Goal: Transaction & Acquisition: Purchase product/service

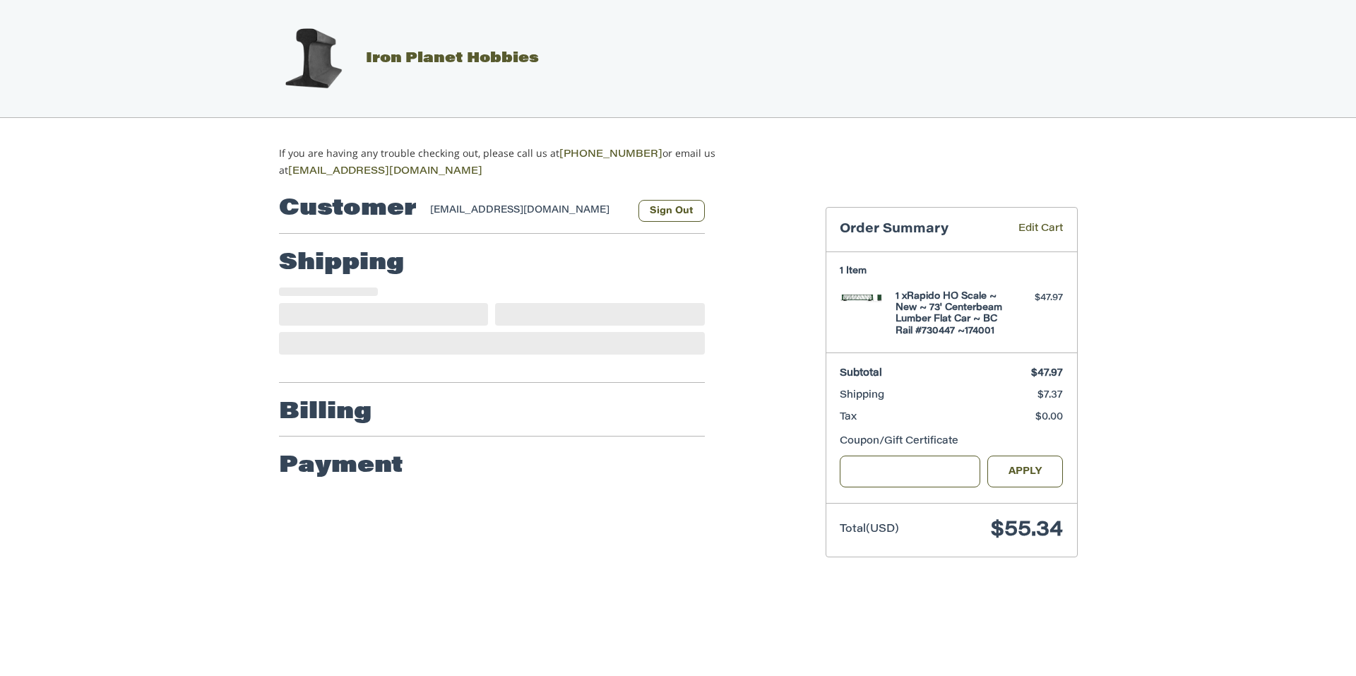
select select "**"
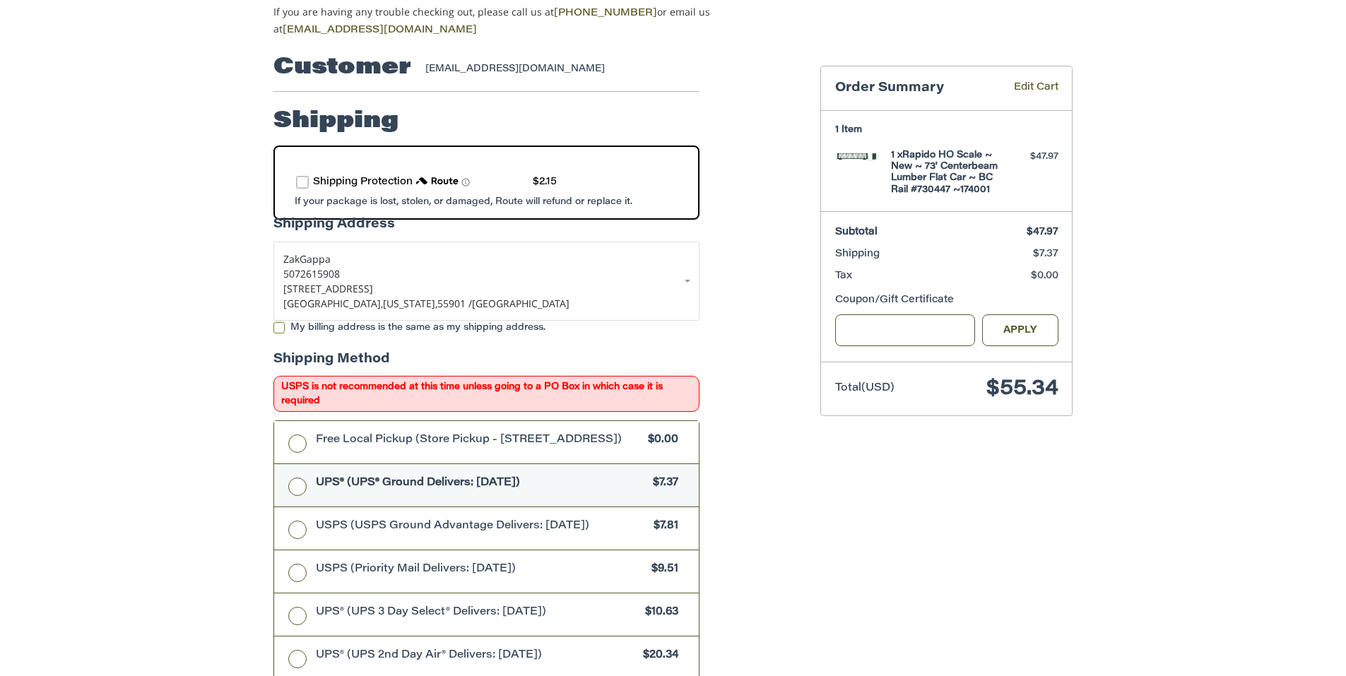
scroll to position [71, 0]
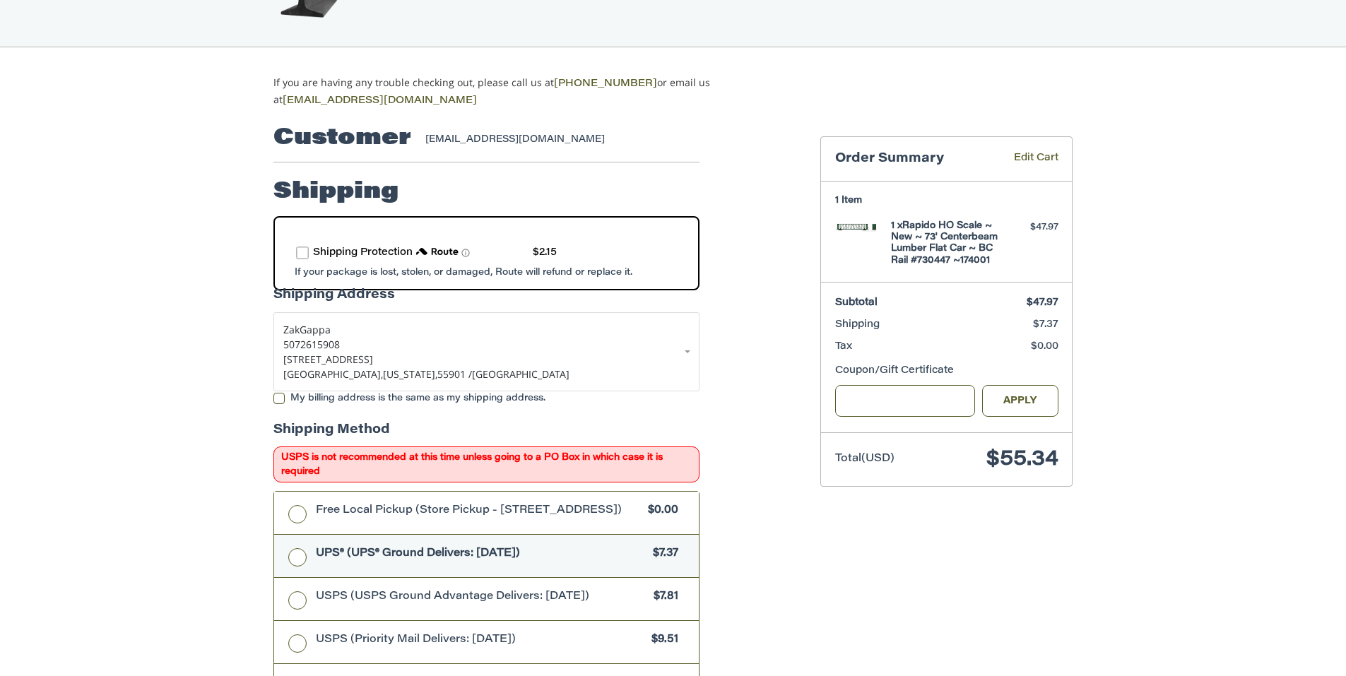
click at [300, 249] on label "route shipping protection selector element" at bounding box center [302, 253] width 13 height 13
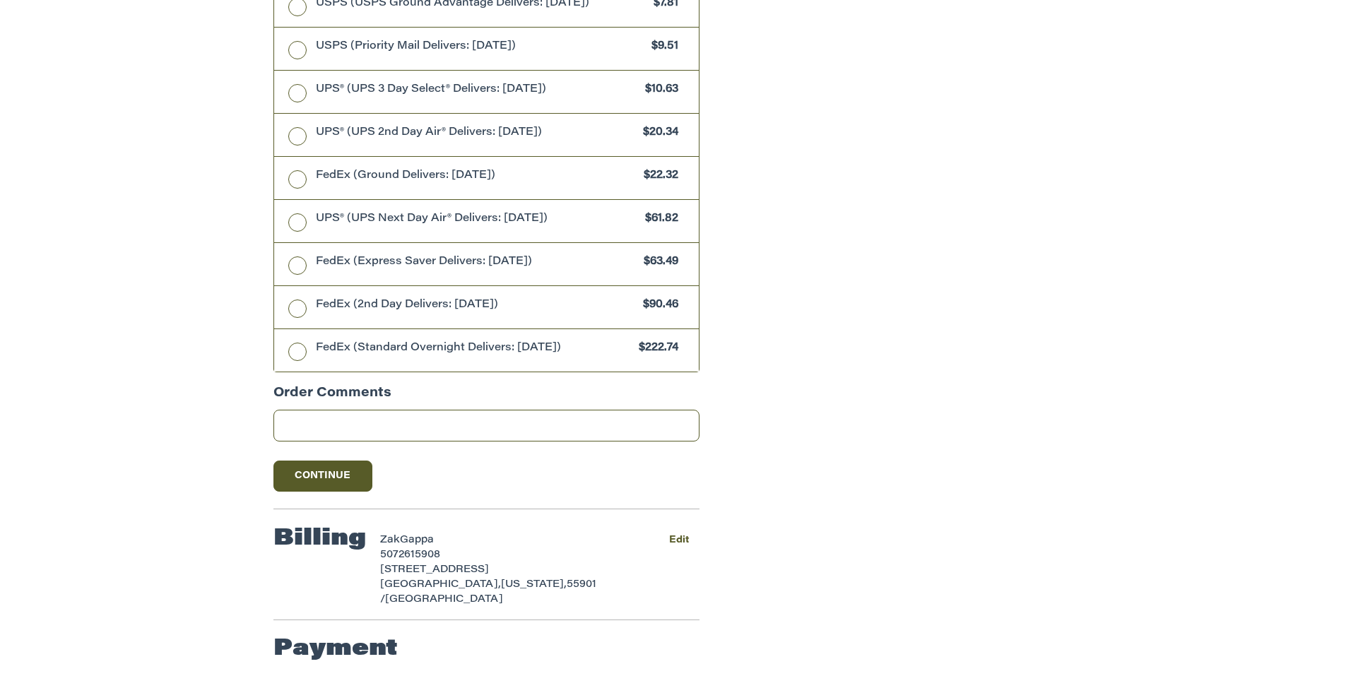
scroll to position [665, 0]
click at [303, 488] on button "Continue" at bounding box center [322, 475] width 99 height 31
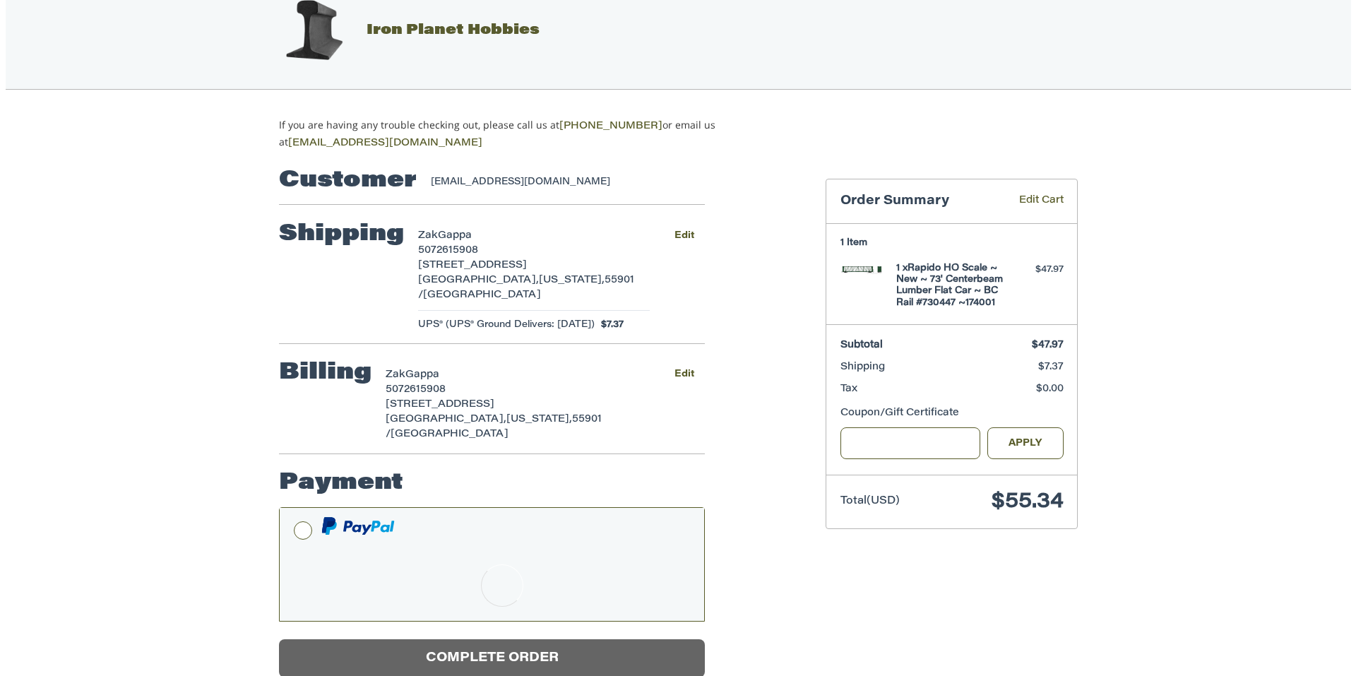
scroll to position [0, 0]
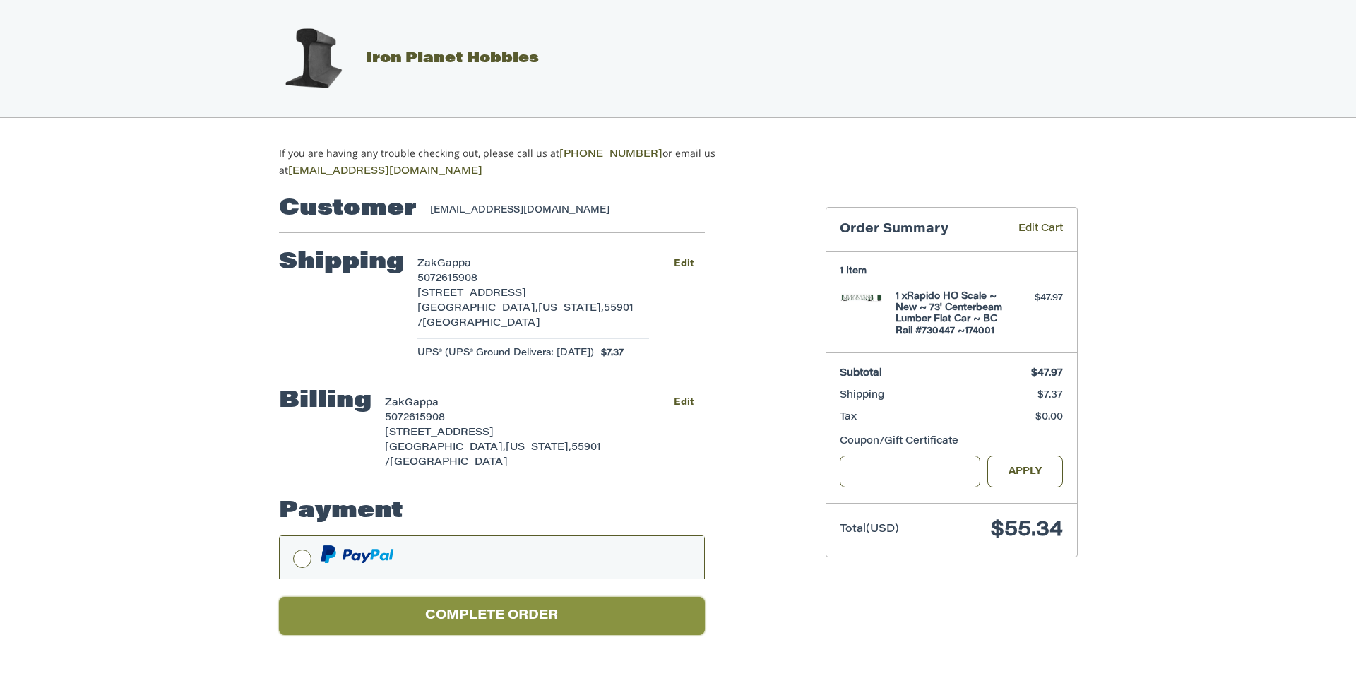
click at [464, 597] on button "Complete order" at bounding box center [492, 616] width 426 height 39
